Goal: Task Accomplishment & Management: Use online tool/utility

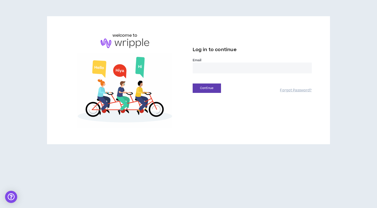
click at [207, 69] on input "email" at bounding box center [252, 68] width 119 height 11
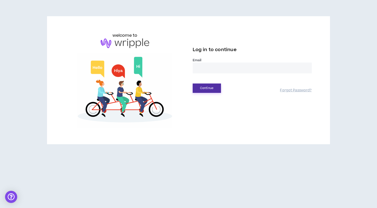
type input "**********"
click at [211, 86] on button "Continue" at bounding box center [207, 88] width 28 height 9
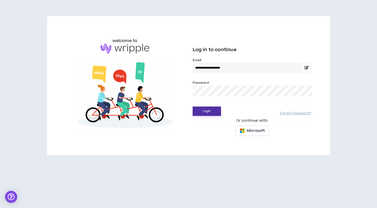
click at [206, 114] on button "Login" at bounding box center [207, 111] width 28 height 9
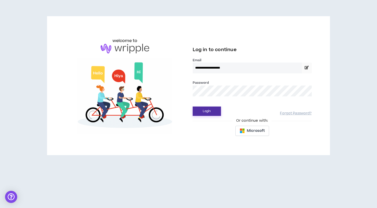
click at [209, 107] on button "Login" at bounding box center [207, 111] width 28 height 9
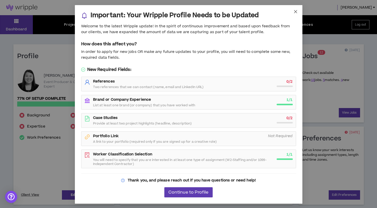
click at [293, 8] on span "Close" at bounding box center [296, 12] width 14 height 14
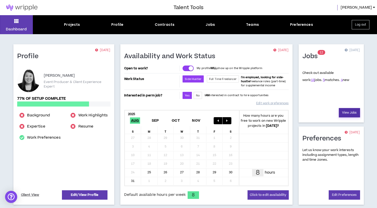
click at [347, 114] on link "View Jobs" at bounding box center [349, 112] width 21 height 9
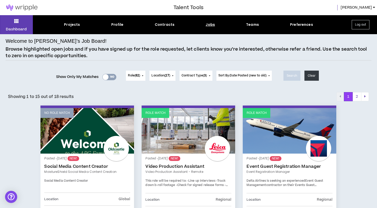
click at [110, 78] on div "Yes No" at bounding box center [110, 77] width 14 height 6
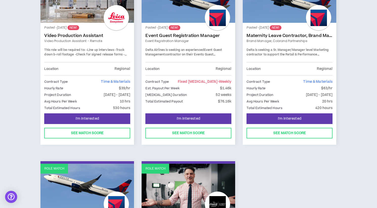
scroll to position [115, 0]
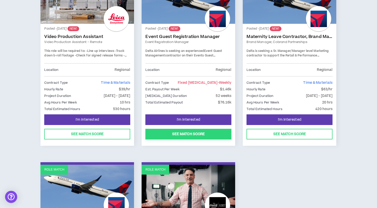
click at [193, 133] on button "See Match Score" at bounding box center [189, 134] width 86 height 11
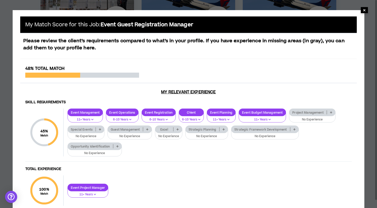
click at [365, 12] on span "×" at bounding box center [364, 10] width 3 height 6
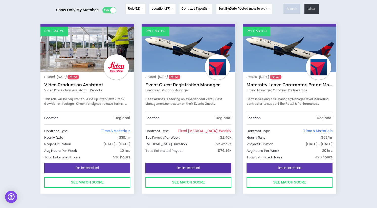
scroll to position [0, 0]
